Goal: Information Seeking & Learning: Learn about a topic

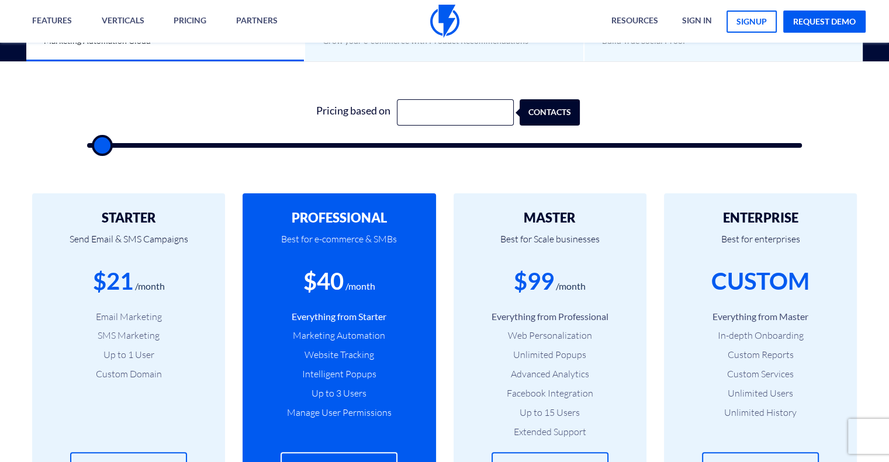
type input "1"
type input "500"
type input "12"
type input "500"
type input "120"
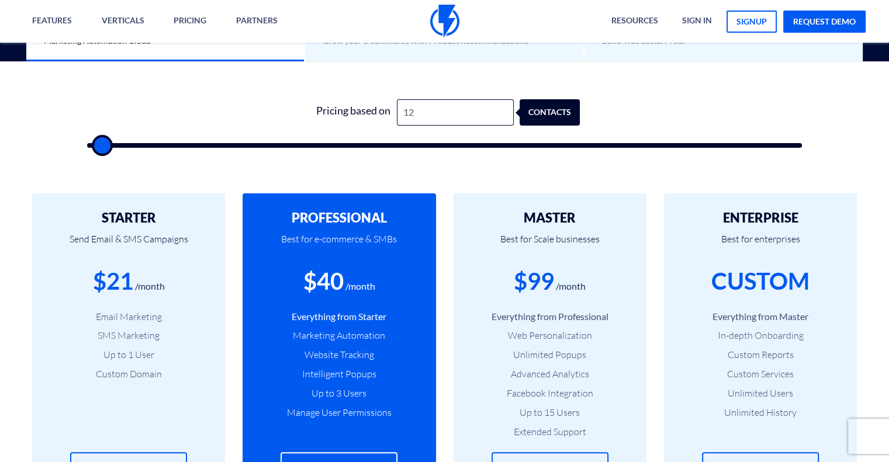
type input "500"
type input "1,200"
type input "1000"
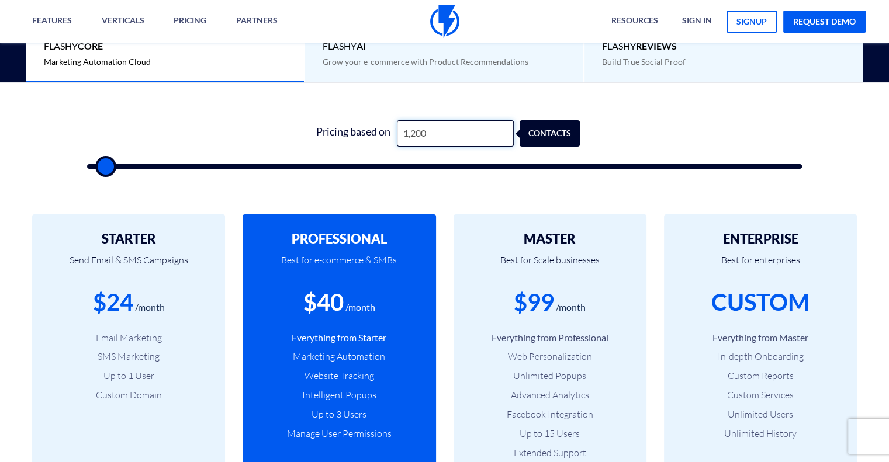
scroll to position [334, 0]
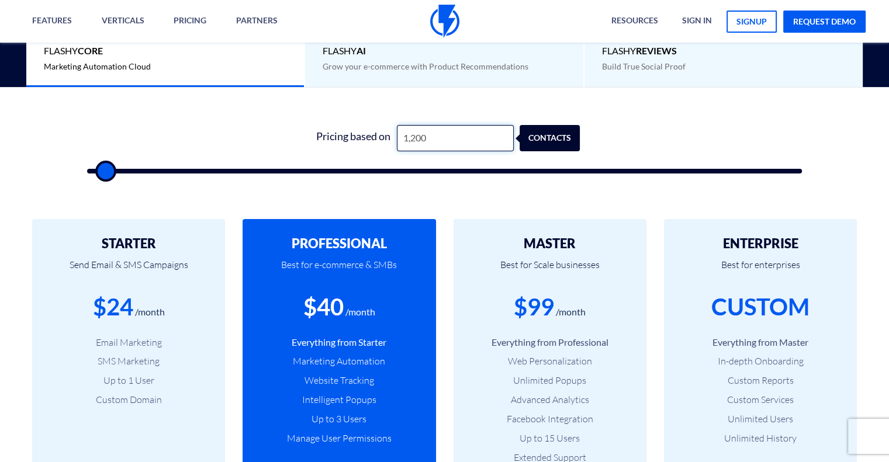
type input "120"
type input "500"
type input "12"
type input "500"
type input "1"
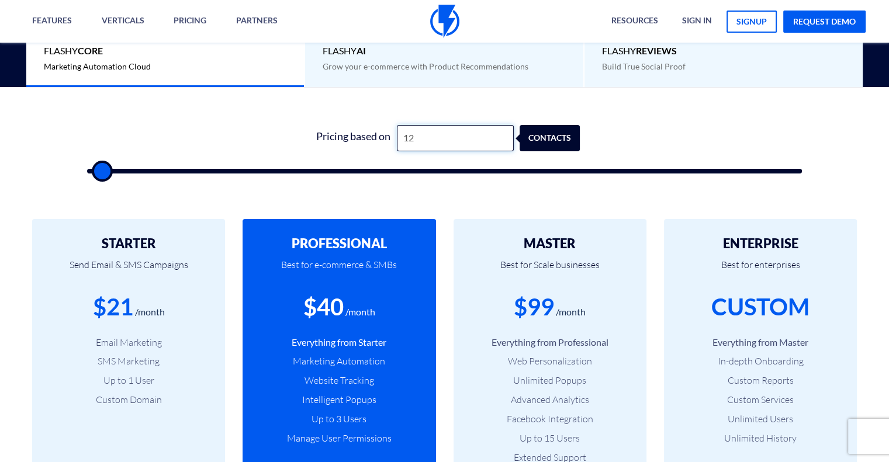
type input "500"
type input "2"
type input "500"
type input "20"
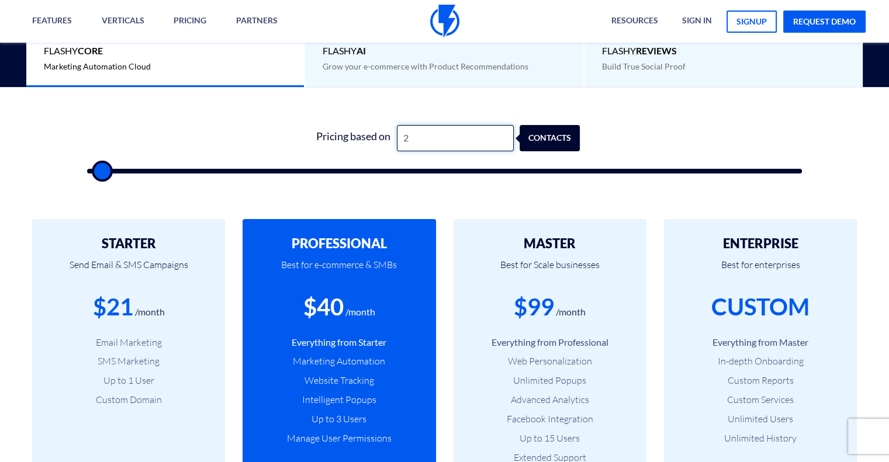
type input "500"
type input "200"
type input "500"
type input "2,000"
type input "2000"
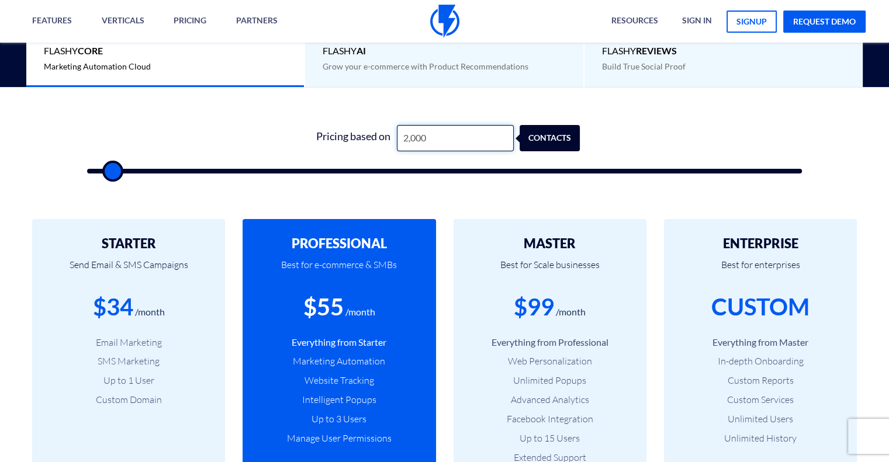
type input "200"
type input "500"
type input "20"
type input "500"
type input "2"
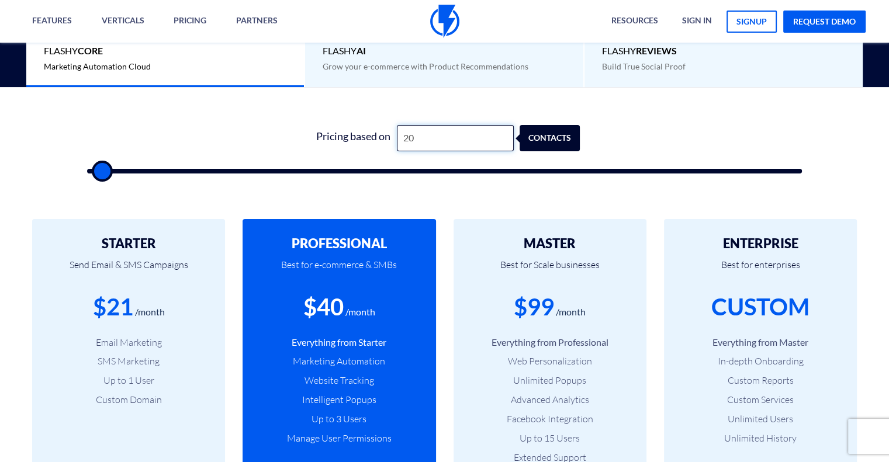
type input "500"
type input "22"
type input "500"
type input "220"
type input "500"
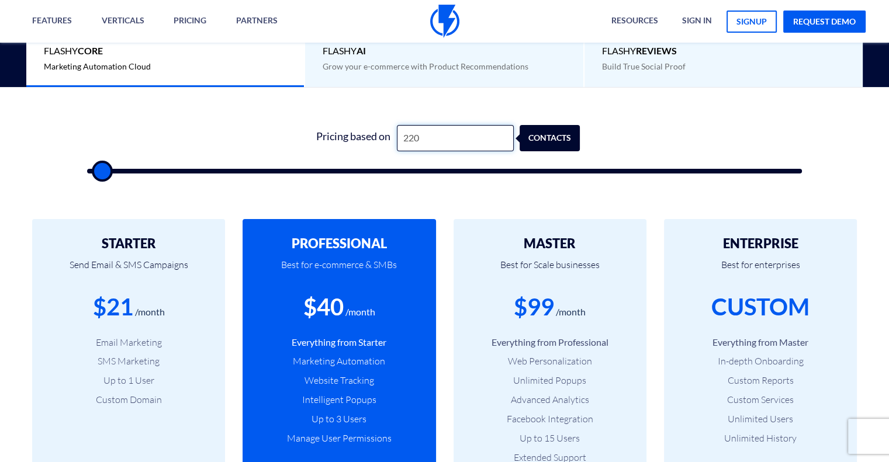
type input "2,200"
type input "2000"
type input "220"
type input "500"
type input "22"
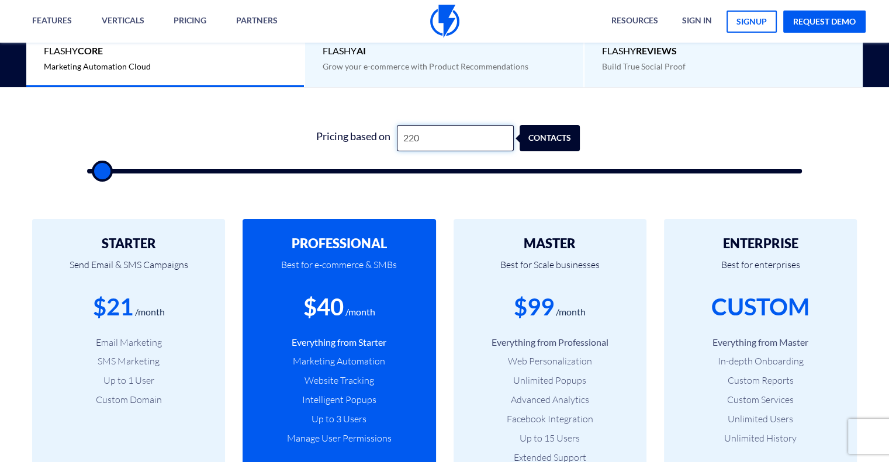
type input "500"
type input "2"
type input "500"
type input "25"
type input "500"
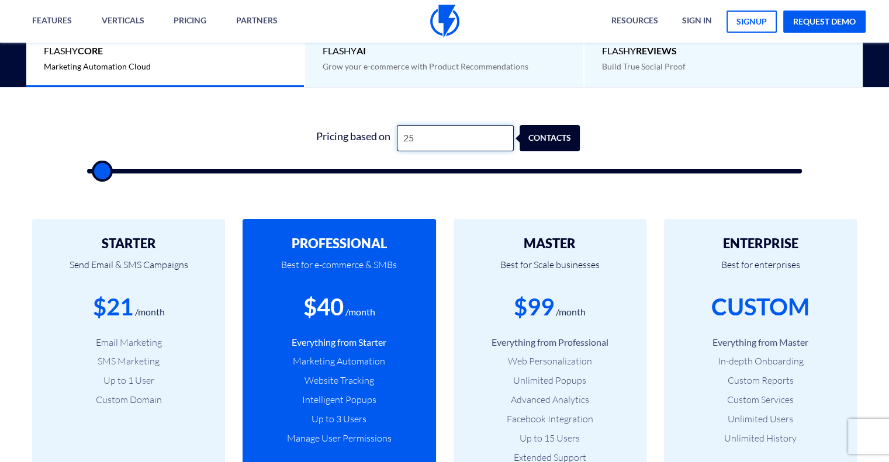
type input "250"
type input "500"
type input "2,500"
type input "2500"
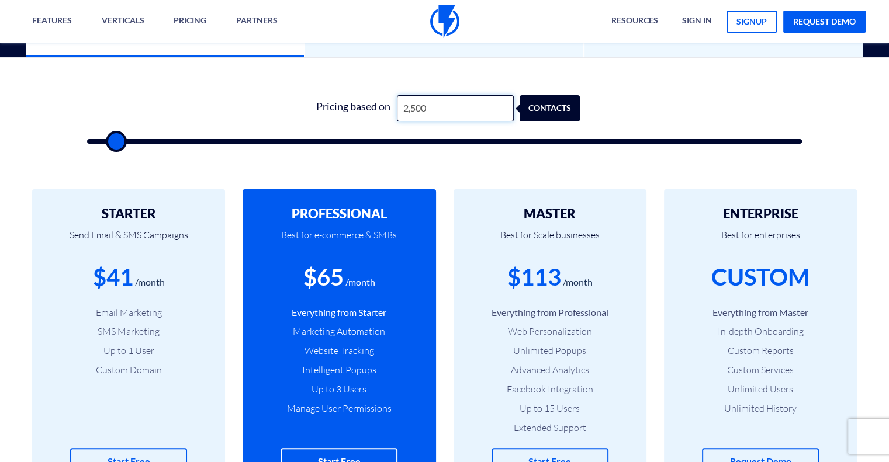
scroll to position [364, 0]
type input "250"
type input "500"
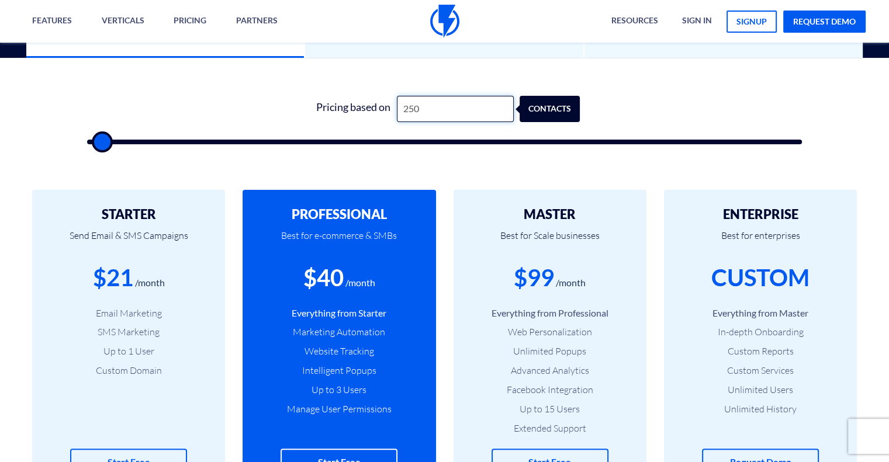
type input "25"
type input "500"
type input "2"
type input "500"
type input "20"
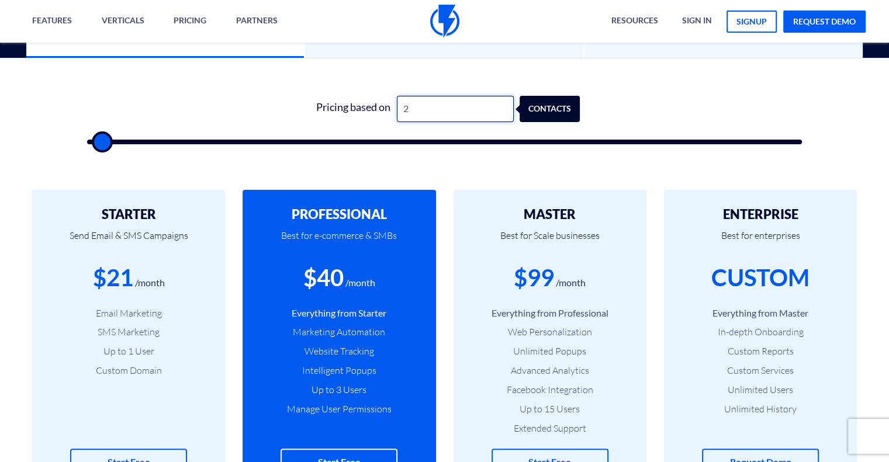
type input "500"
type input "200"
type input "500"
type input "2,000"
type input "2000"
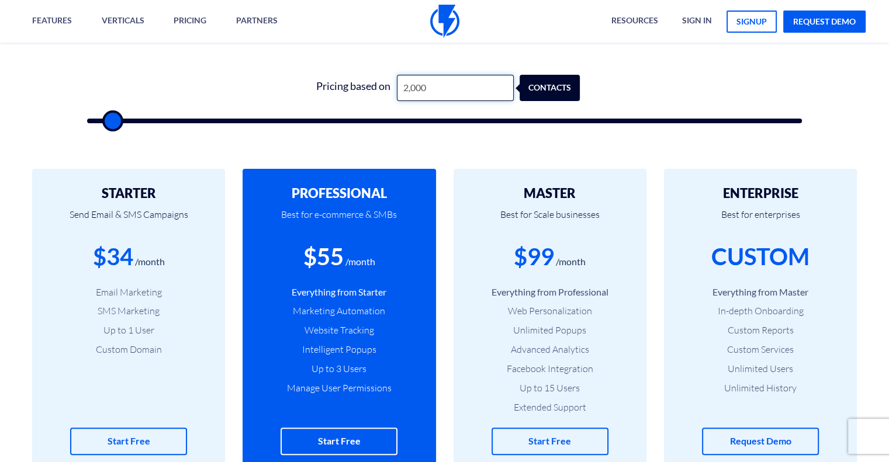
scroll to position [386, 0]
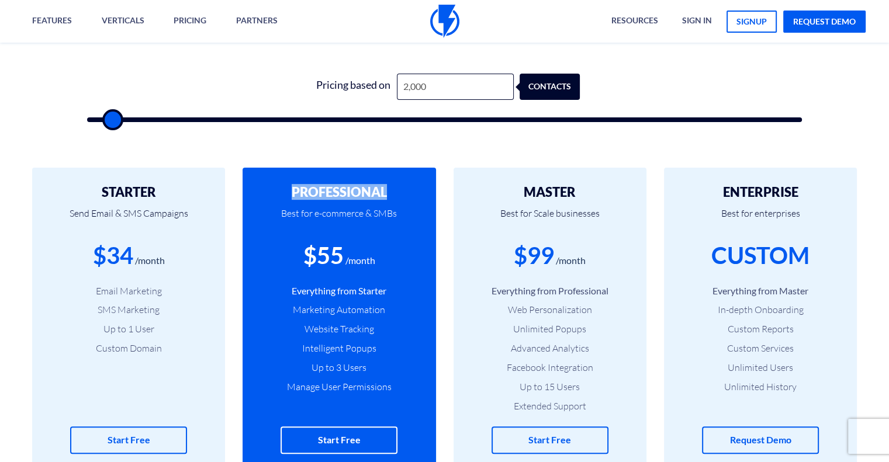
drag, startPoint x: 292, startPoint y: 186, endPoint x: 404, endPoint y: 191, distance: 112.3
click at [404, 191] on h2 "PROFESSIONAL" at bounding box center [339, 192] width 158 height 14
drag, startPoint x: 519, startPoint y: 193, endPoint x: 603, endPoint y: 192, distance: 84.2
click at [603, 192] on h2 "MASTER" at bounding box center [550, 192] width 158 height 14
click at [545, 243] on div "$99" at bounding box center [534, 255] width 40 height 33
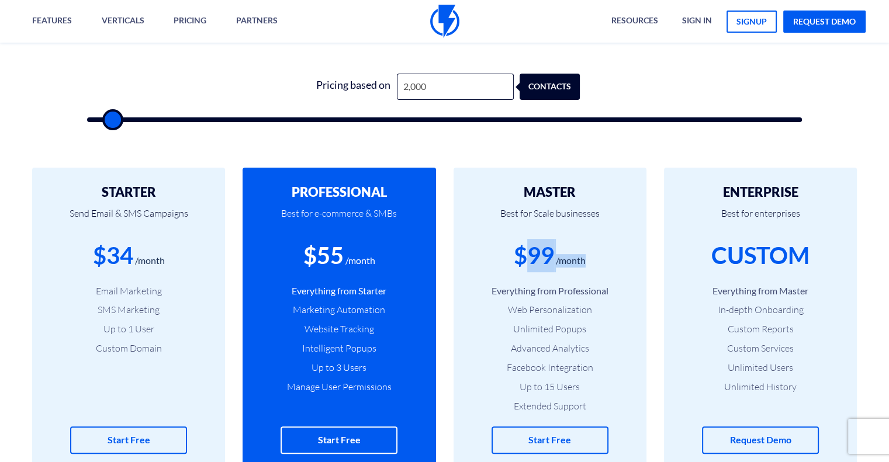
drag, startPoint x: 522, startPoint y: 251, endPoint x: 593, endPoint y: 244, distance: 71.6
click at [593, 244] on div "$99 /month" at bounding box center [550, 255] width 158 height 33
click at [584, 236] on p "Best for Scale businesses" at bounding box center [550, 219] width 158 height 40
drag, startPoint x: 444, startPoint y: 95, endPoint x: 359, endPoint y: 81, distance: 86.0
click at [359, 81] on div "Pricing based on 2,000 contacts" at bounding box center [444, 87] width 271 height 26
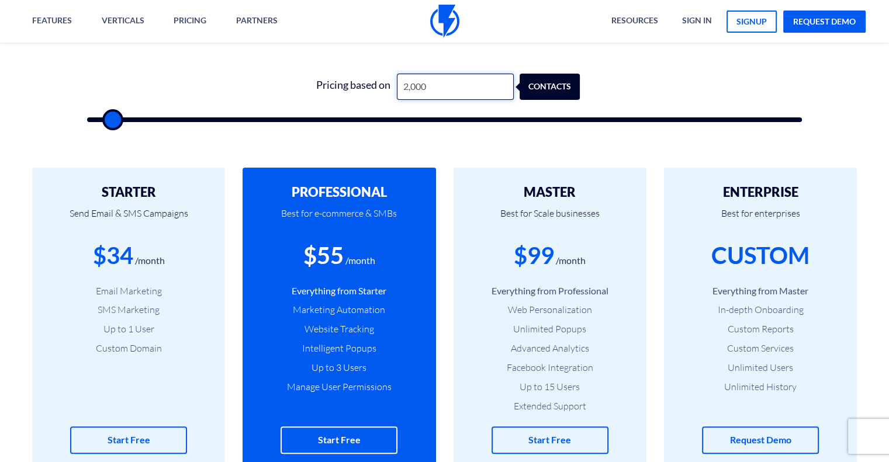
type input "1"
type input "500"
type input "12"
type input "500"
type input "120"
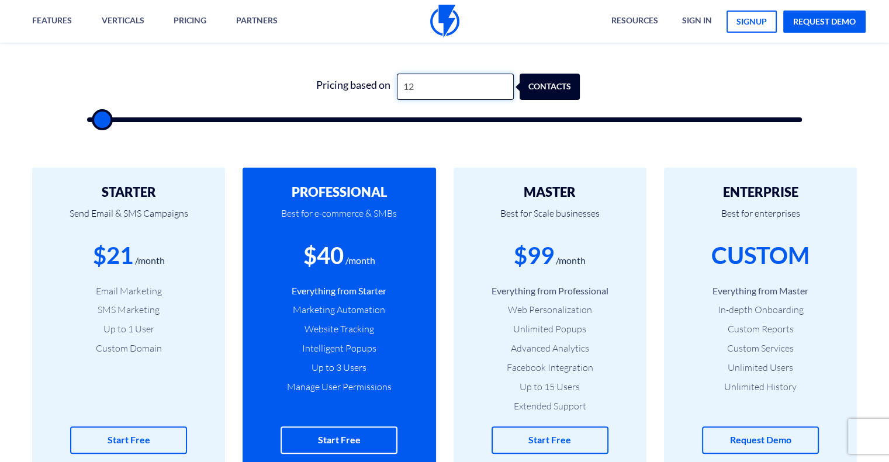
type input "500"
type input "1,200"
type input "1000"
type input "1,200"
click at [347, 226] on p "Best for e-commerce & SMBs" at bounding box center [339, 219] width 158 height 40
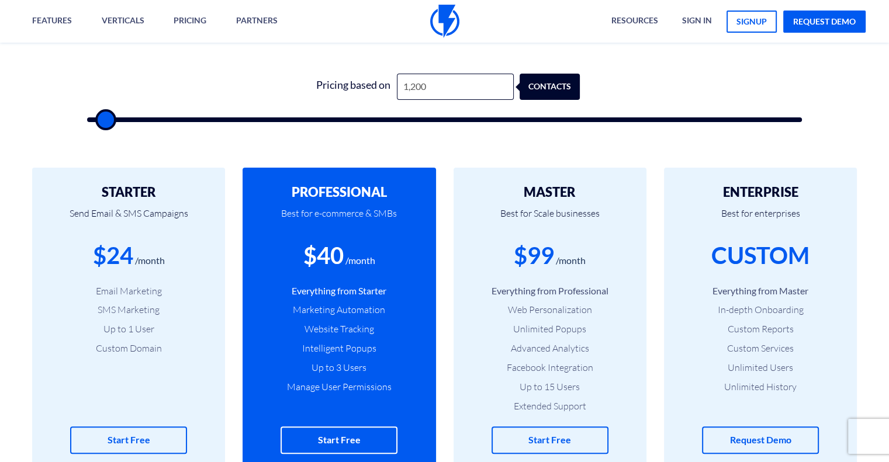
click at [519, 199] on p "Best for Scale businesses" at bounding box center [550, 219] width 158 height 40
drag, startPoint x: 517, startPoint y: 370, endPoint x: 609, endPoint y: 369, distance: 91.8
click at [609, 369] on li "Facebook Integration" at bounding box center [550, 367] width 158 height 13
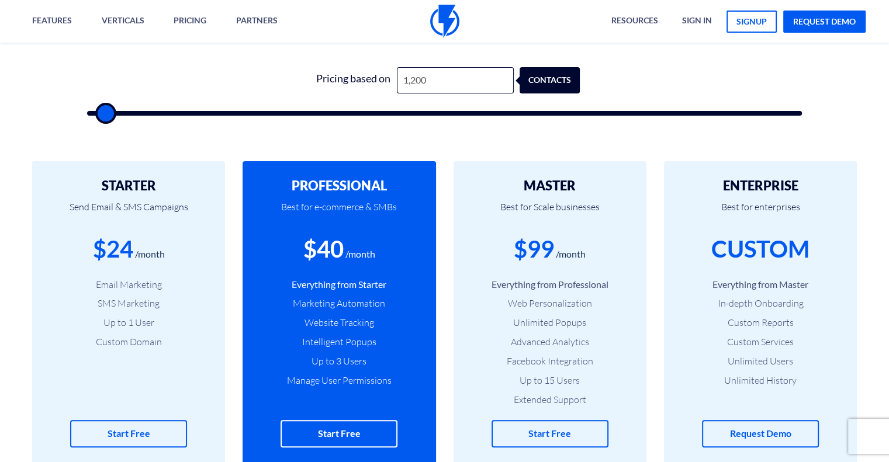
click at [584, 219] on p "Best for Scale businesses" at bounding box center [550, 213] width 158 height 40
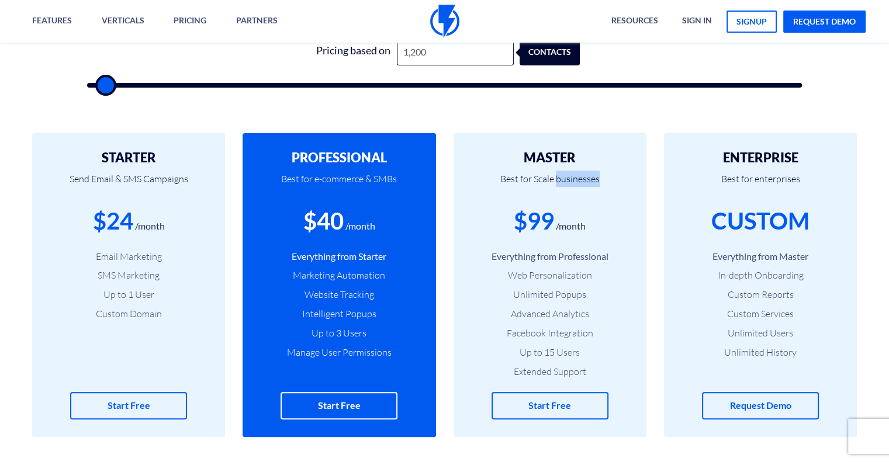
scroll to position [421, 0]
click at [549, 358] on li "Up to 15 Users" at bounding box center [550, 351] width 158 height 13
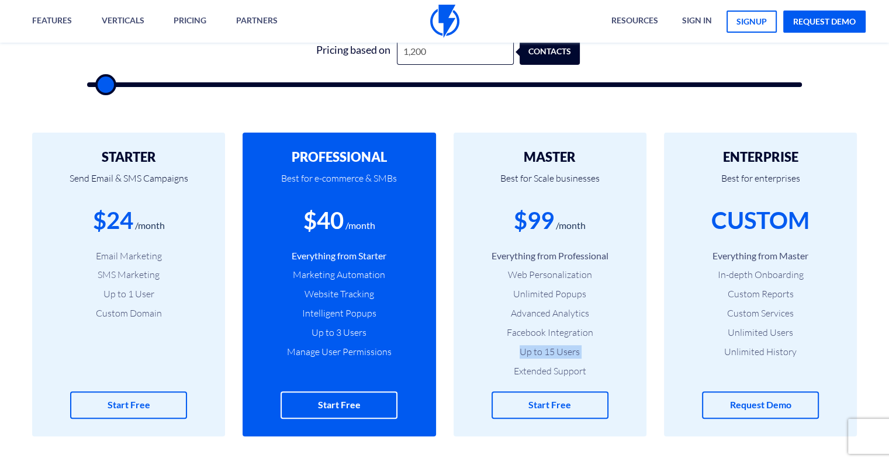
click at [549, 358] on li "Up to 15 Users" at bounding box center [550, 351] width 158 height 13
click at [553, 337] on li "Facebook Integration" at bounding box center [550, 332] width 158 height 13
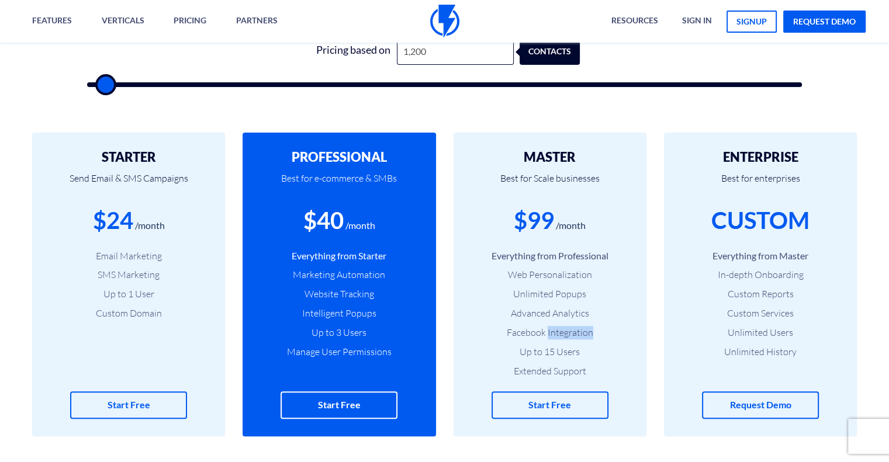
click at [553, 337] on li "Facebook Integration" at bounding box center [550, 332] width 158 height 13
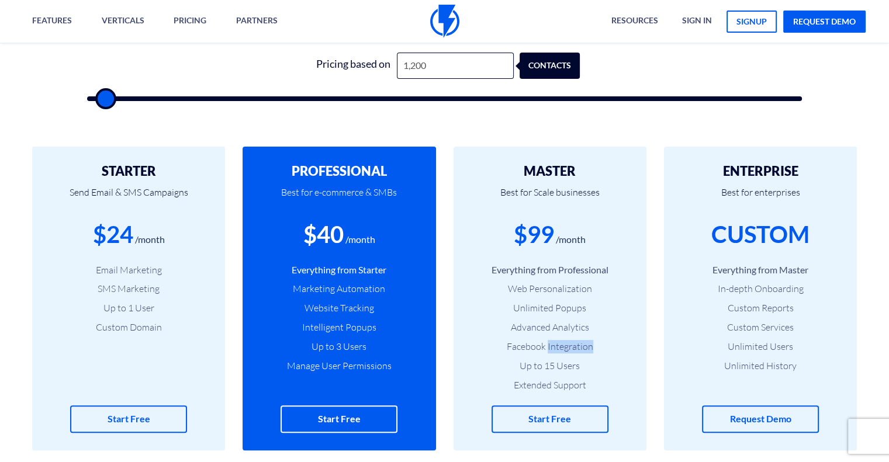
scroll to position [427, 0]
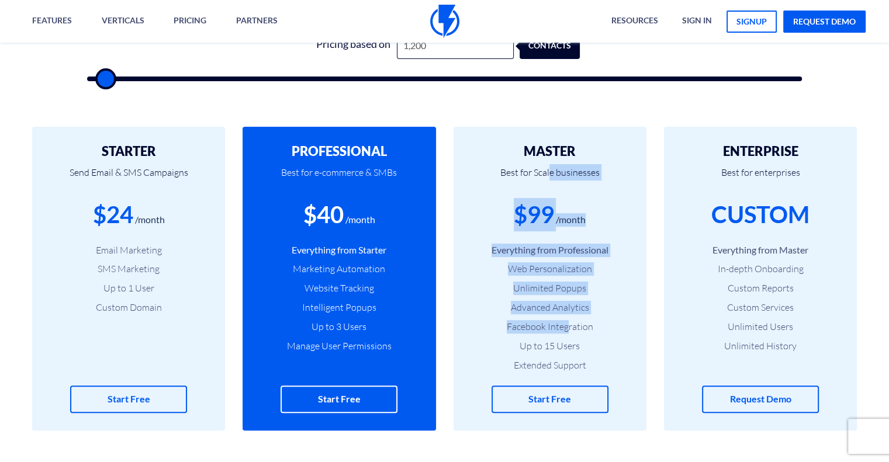
drag, startPoint x: 549, startPoint y: 160, endPoint x: 566, endPoint y: 328, distance: 168.5
click at [566, 328] on div "MASTER Best for Scale businesses $99 /month Everything from Professional Web Pe…" at bounding box center [550, 279] width 193 height 304
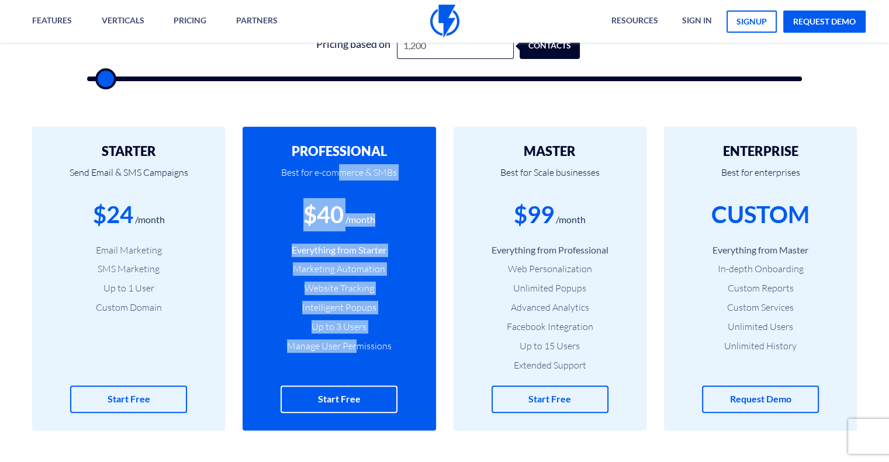
drag, startPoint x: 356, startPoint y: 341, endPoint x: 335, endPoint y: 173, distance: 169.6
click at [335, 173] on div "PROFESSIONAL Best for e-commerce & SMBs $40 /month Everything from Starter Mark…" at bounding box center [339, 279] width 193 height 304
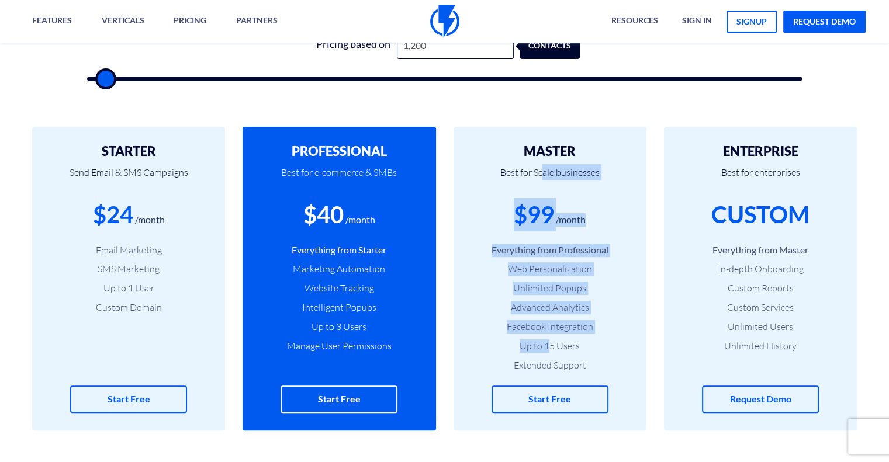
drag, startPoint x: 544, startPoint y: 163, endPoint x: 549, endPoint y: 341, distance: 177.8
click at [549, 341] on div "MASTER Best for Scale businesses $99 /month Everything from Professional Web Pe…" at bounding box center [550, 279] width 193 height 304
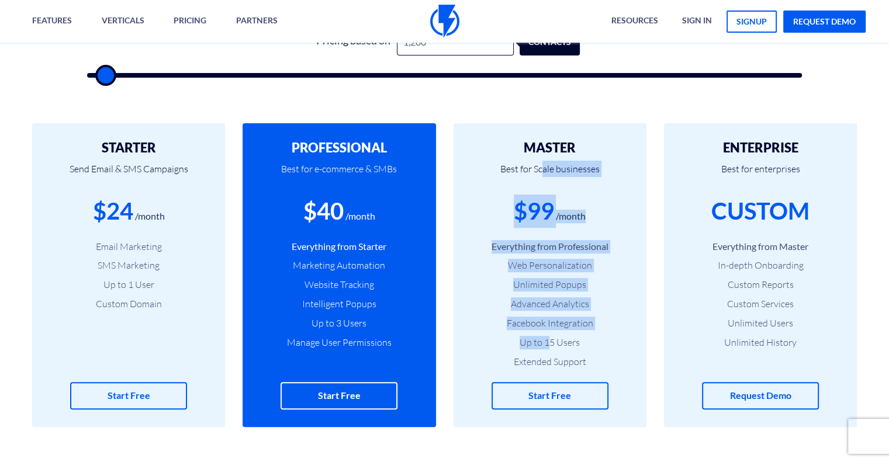
scroll to position [444, 0]
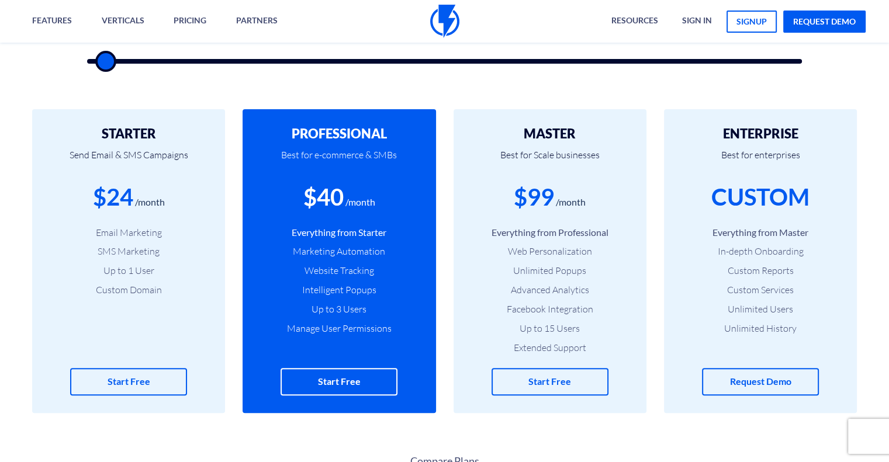
click at [549, 341] on li "Extended Support" at bounding box center [550, 347] width 158 height 13
drag, startPoint x: 549, startPoint y: 328, endPoint x: 600, endPoint y: 327, distance: 50.9
click at [600, 327] on li "Up to 15 Users" at bounding box center [550, 328] width 158 height 13
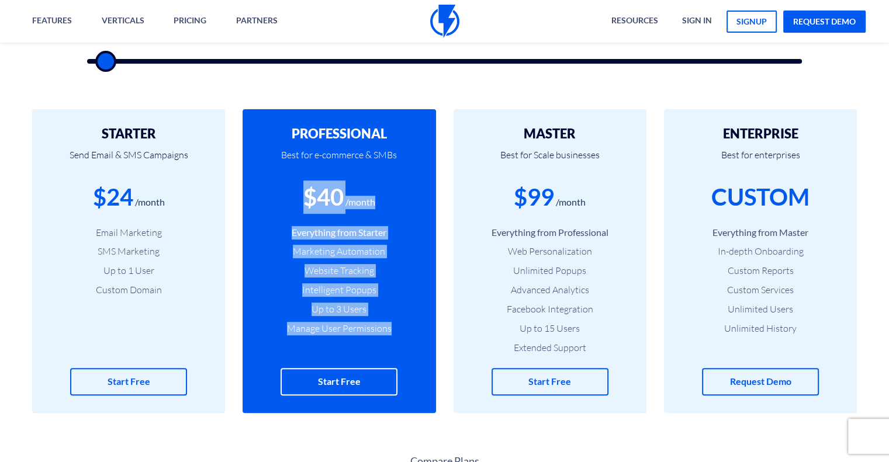
drag, startPoint x: 304, startPoint y: 191, endPoint x: 419, endPoint y: 333, distance: 182.8
click at [419, 333] on div "PROFESSIONAL Best for e-commerce & SMBs $40 /month Everything from Starter Mark…" at bounding box center [339, 261] width 193 height 304
click at [340, 309] on li "Up to 3 Users" at bounding box center [339, 309] width 158 height 13
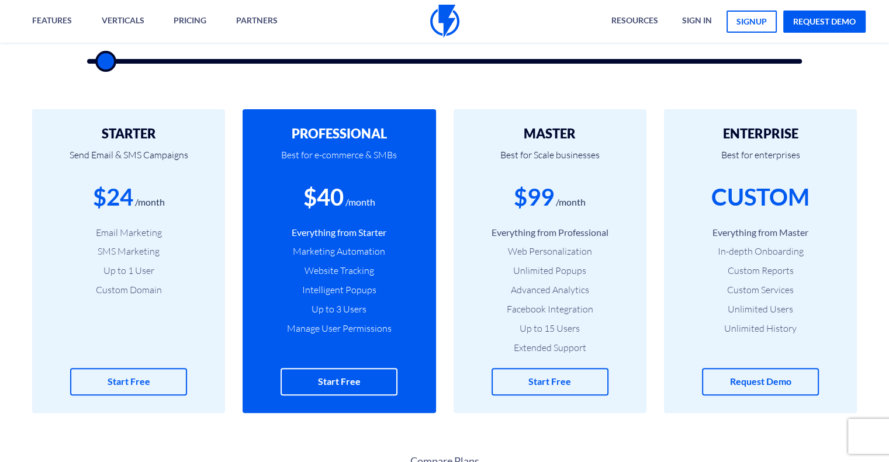
click at [573, 252] on li "Web Personalization" at bounding box center [550, 251] width 158 height 13
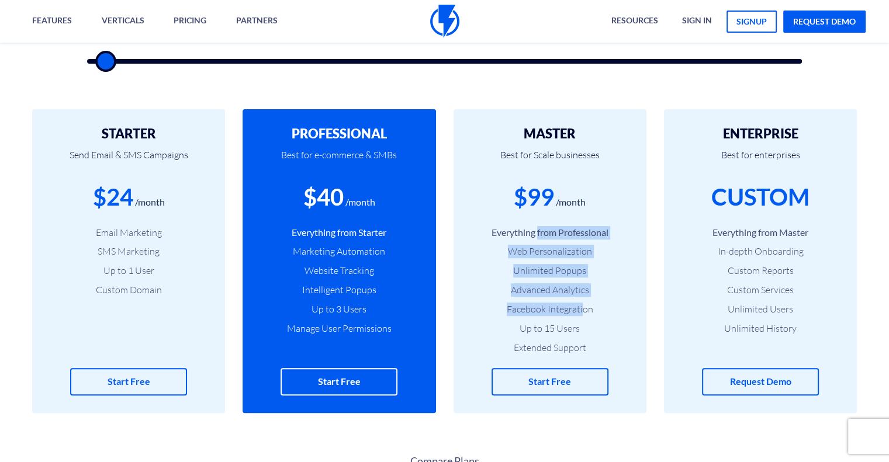
drag, startPoint x: 537, startPoint y: 231, endPoint x: 584, endPoint y: 310, distance: 91.7
click at [584, 310] on ul "Everything from Professional Web Personalization Unlimited Popups Advanced Anal…" at bounding box center [550, 290] width 158 height 129
click at [544, 315] on li "Facebook Integration" at bounding box center [550, 309] width 158 height 13
drag, startPoint x: 552, startPoint y: 319, endPoint x: 530, endPoint y: 249, distance: 73.2
click at [530, 249] on ul "Everything from Professional Web Personalization Unlimited Popups Advanced Anal…" at bounding box center [550, 290] width 158 height 129
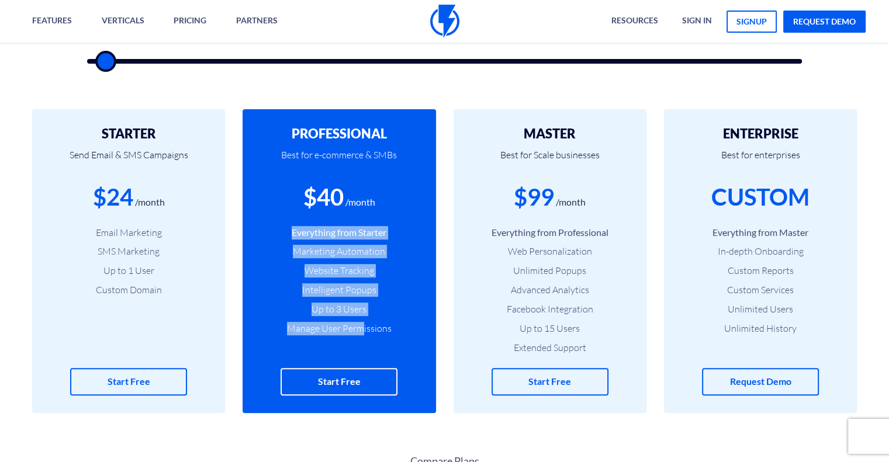
drag, startPoint x: 362, startPoint y: 326, endPoint x: 282, endPoint y: 222, distance: 131.3
click at [282, 222] on div "PROFESSIONAL Best for e-commerce & SMBs $40 /month Everything from Starter Mark…" at bounding box center [339, 261] width 193 height 304
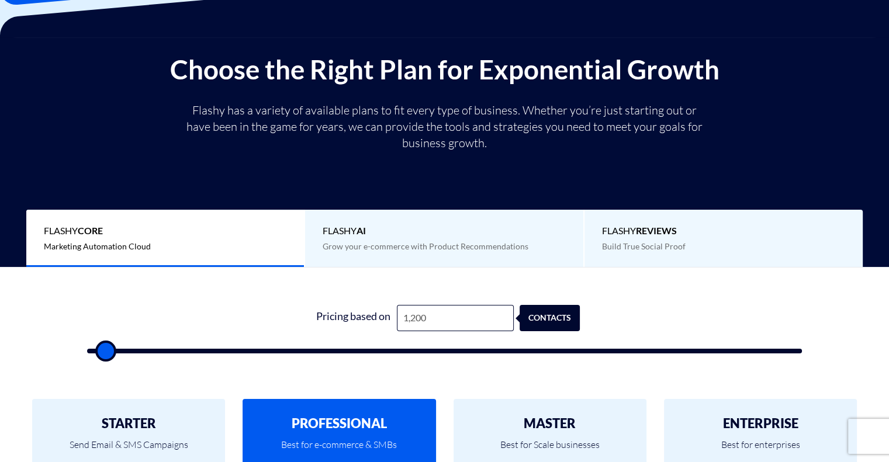
scroll to position [0, 0]
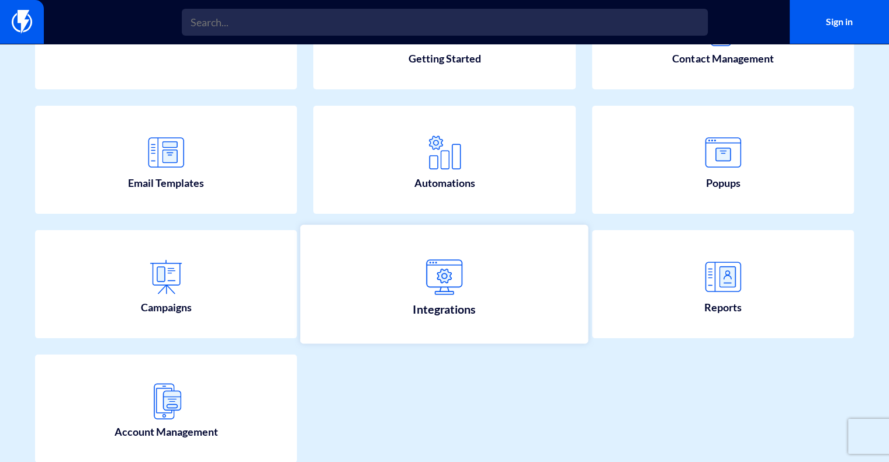
scroll to position [194, 0]
click at [496, 288] on link "Integrations" at bounding box center [444, 283] width 288 height 119
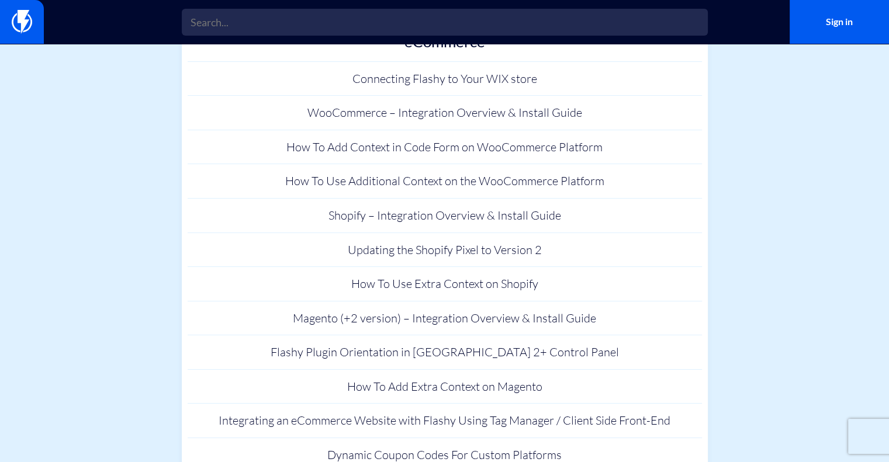
scroll to position [158, 0]
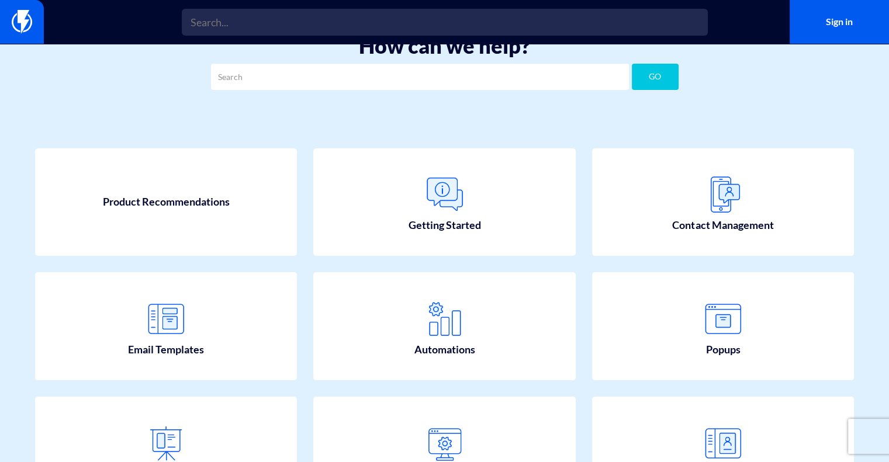
scroll to position [21, 0]
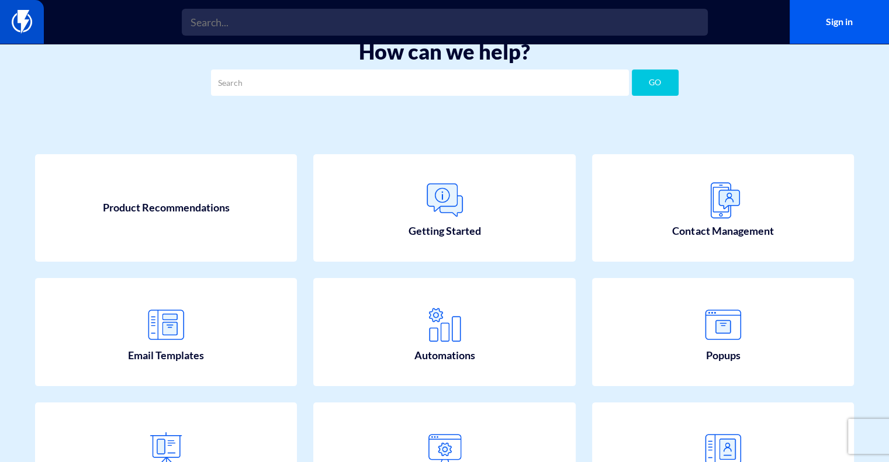
click at [29, 16] on img at bounding box center [22, 21] width 20 height 23
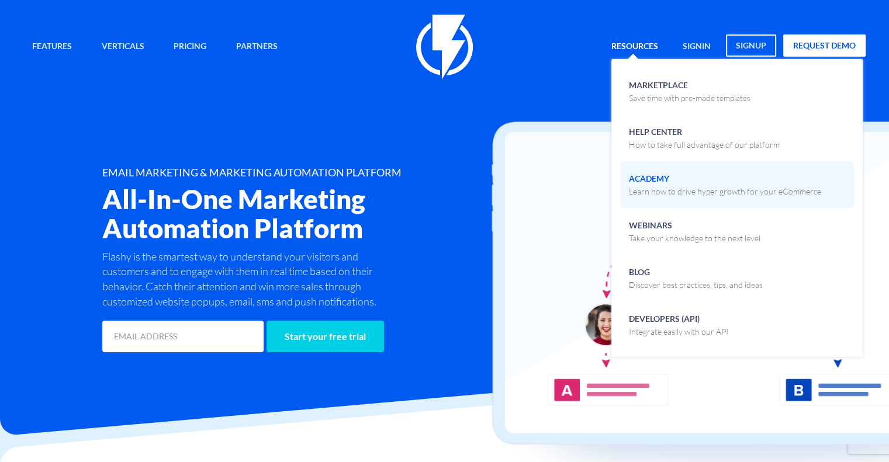
click at [685, 172] on span "Academy Learn how to drive hyper growth for your eCommerce" at bounding box center [725, 183] width 192 height 27
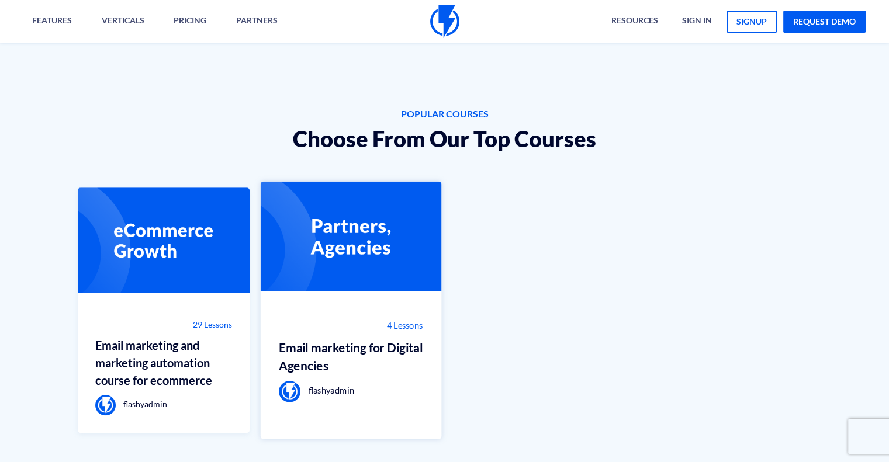
scroll to position [717, 0]
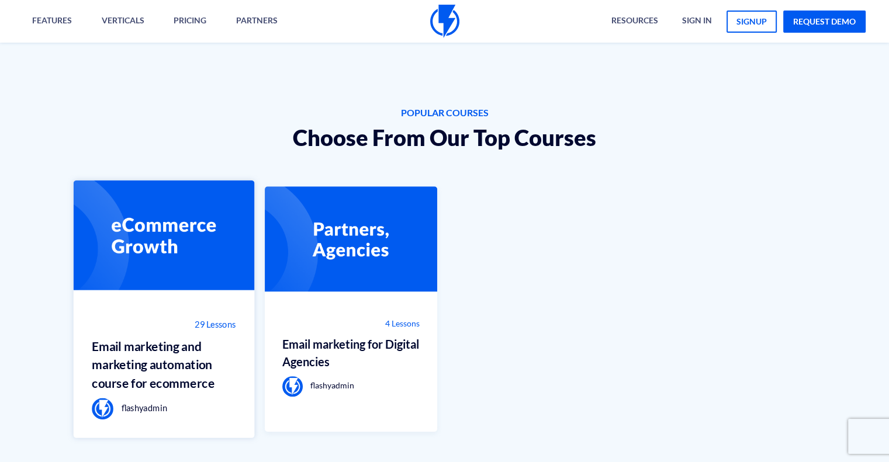
click at [188, 347] on h3 "Email marketing and marketing automation course for ecommerce" at bounding box center [164, 365] width 144 height 56
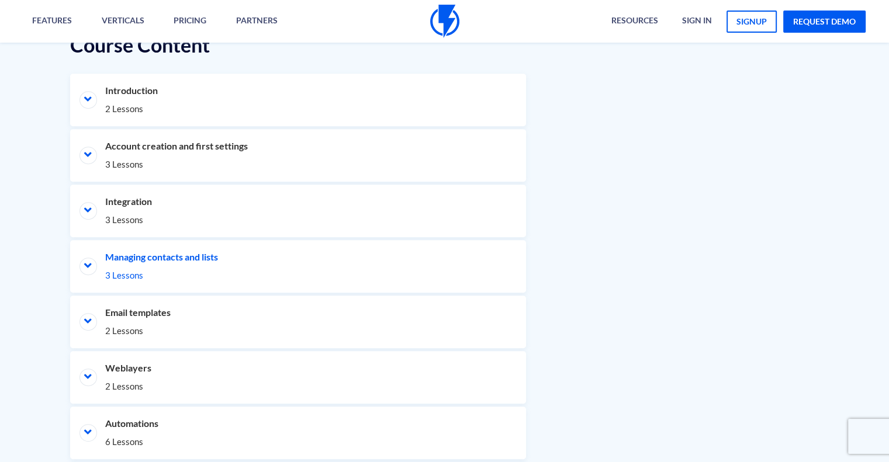
scroll to position [576, 0]
click at [161, 215] on span "3 Lessons" at bounding box center [298, 219] width 386 height 12
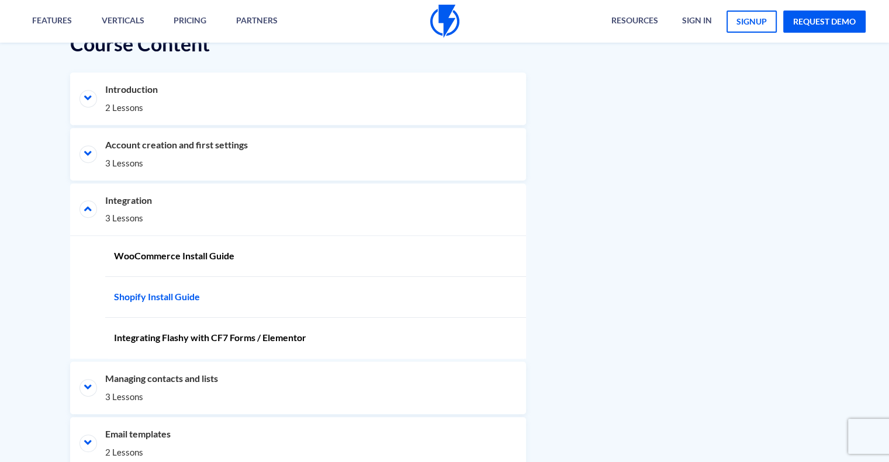
click at [194, 298] on link "Shopify Install Guide" at bounding box center [315, 297] width 421 height 41
